Goal: Navigation & Orientation: Find specific page/section

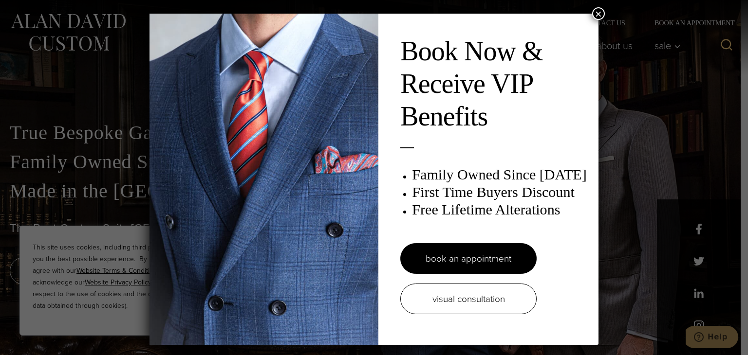
click at [596, 13] on button "×" at bounding box center [598, 13] width 13 height 13
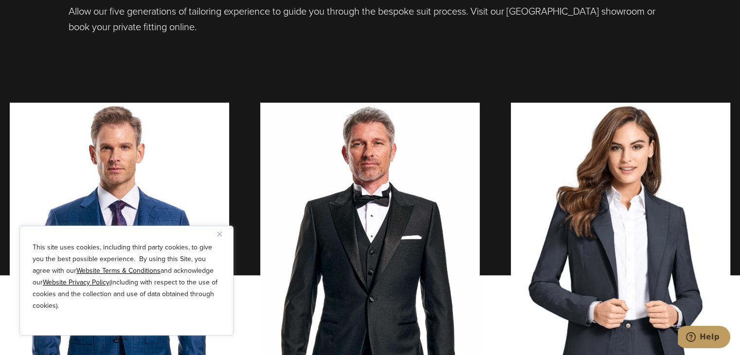
scroll to position [681, 0]
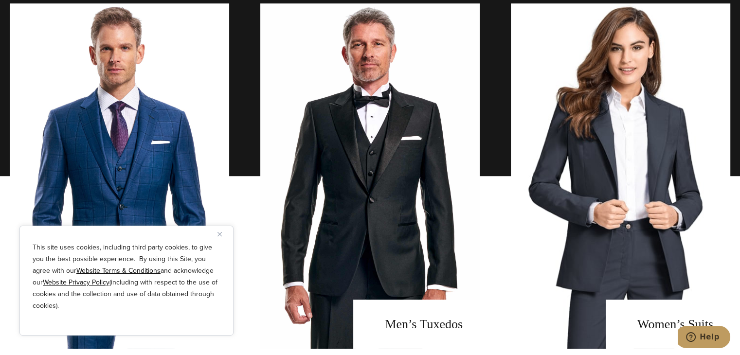
click at [218, 236] on img "Close" at bounding box center [220, 234] width 4 height 4
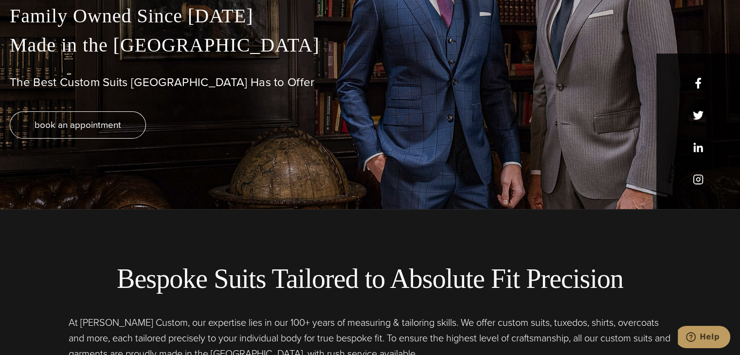
scroll to position [0, 0]
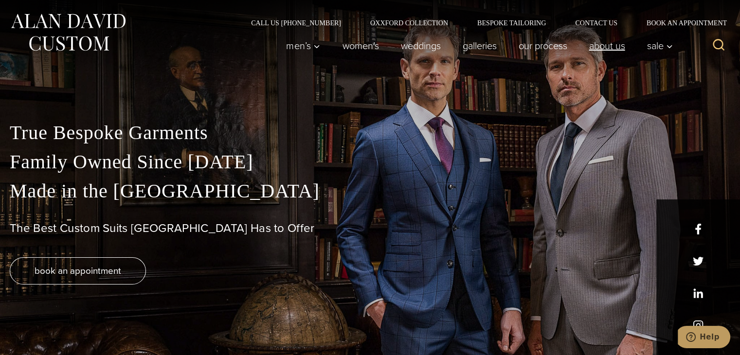
click at [593, 47] on link "About Us" at bounding box center [607, 45] width 58 height 19
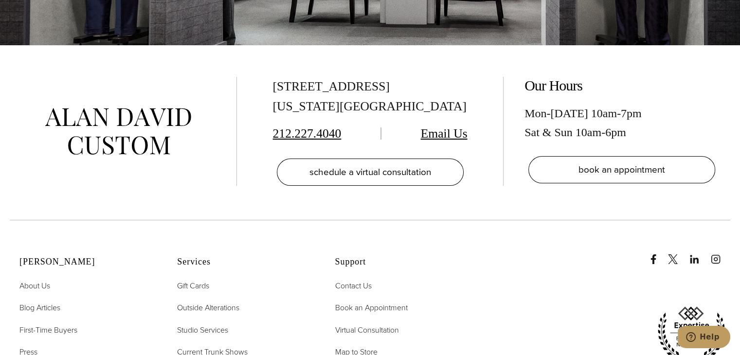
scroll to position [3991, 0]
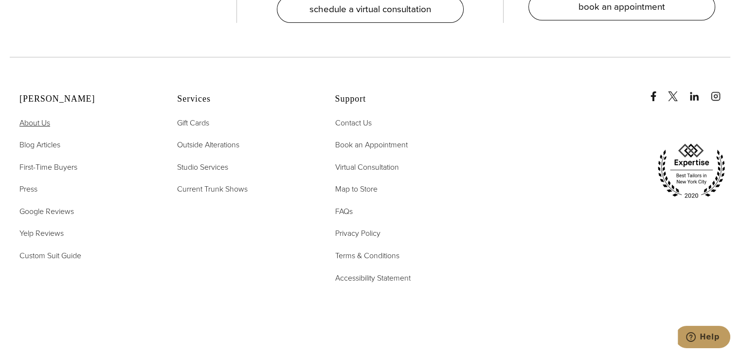
click at [36, 117] on span "About Us" at bounding box center [34, 122] width 31 height 11
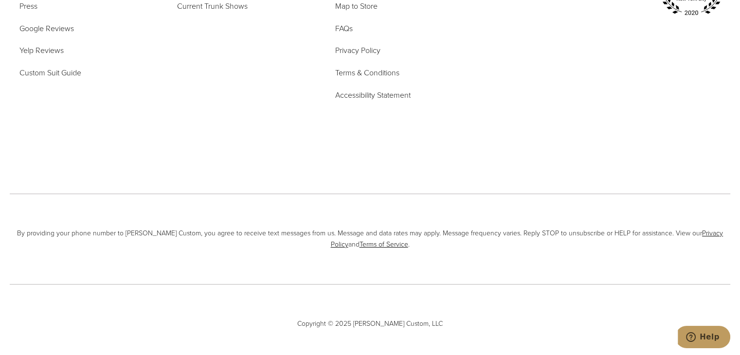
scroll to position [4178, 0]
